Goal: Information Seeking & Learning: Learn about a topic

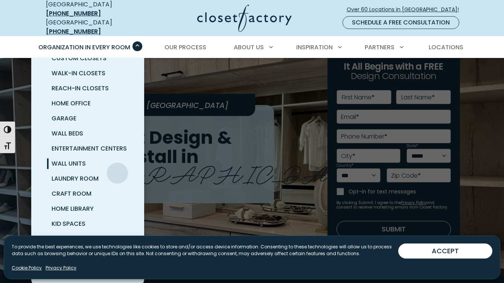
scroll to position [38, 0]
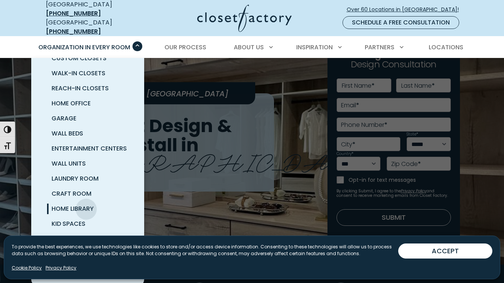
click at [86, 204] on span "Home Library" at bounding box center [73, 208] width 42 height 9
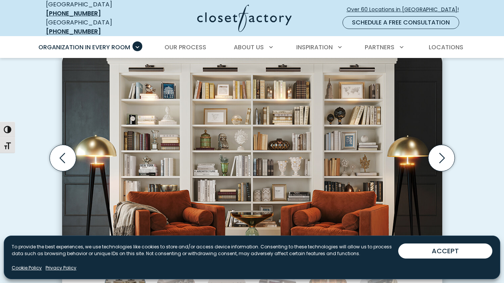
scroll to position [226, 0]
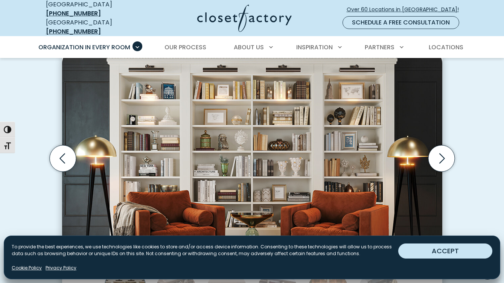
click at [455, 246] on button "ACCEPT" at bounding box center [445, 251] width 94 height 15
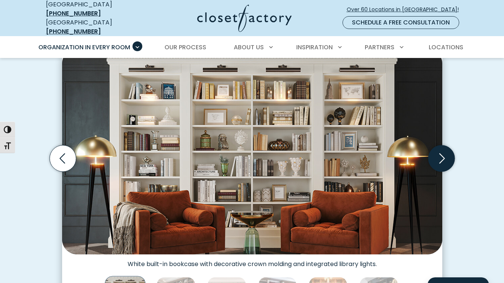
click at [447, 147] on icon "Next slide" at bounding box center [441, 158] width 26 height 26
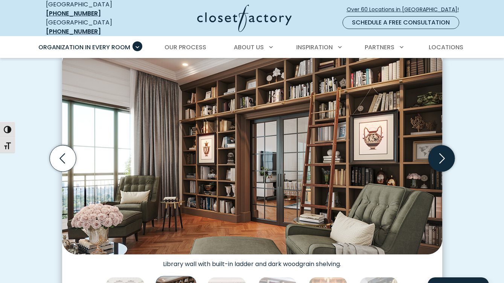
click at [446, 151] on icon "Next slide" at bounding box center [441, 158] width 26 height 26
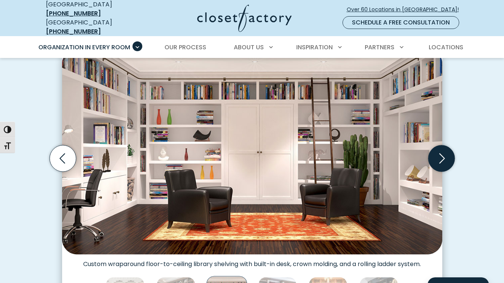
click at [446, 151] on icon "Next slide" at bounding box center [441, 158] width 26 height 26
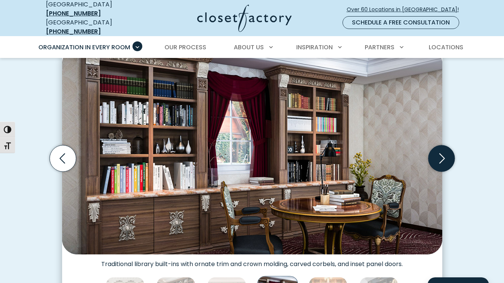
click at [446, 151] on icon "Next slide" at bounding box center [441, 158] width 26 height 26
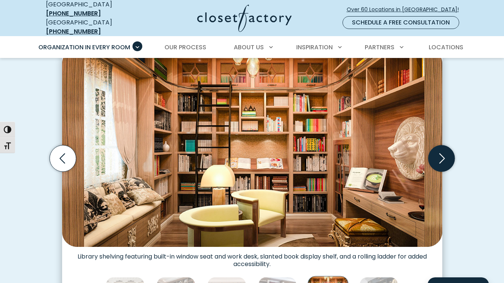
click at [446, 151] on icon "Next slide" at bounding box center [441, 158] width 26 height 26
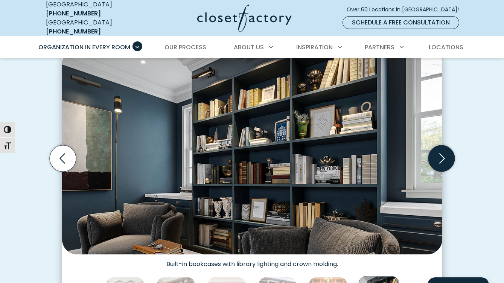
click at [446, 151] on icon "Next slide" at bounding box center [441, 158] width 26 height 26
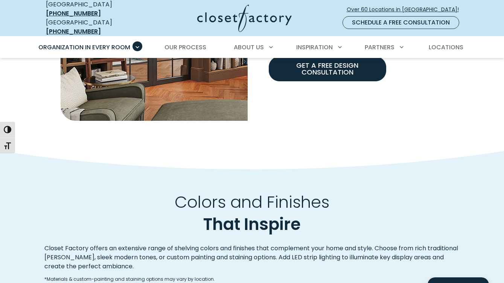
scroll to position [753, 0]
